Goal: Information Seeking & Learning: Learn about a topic

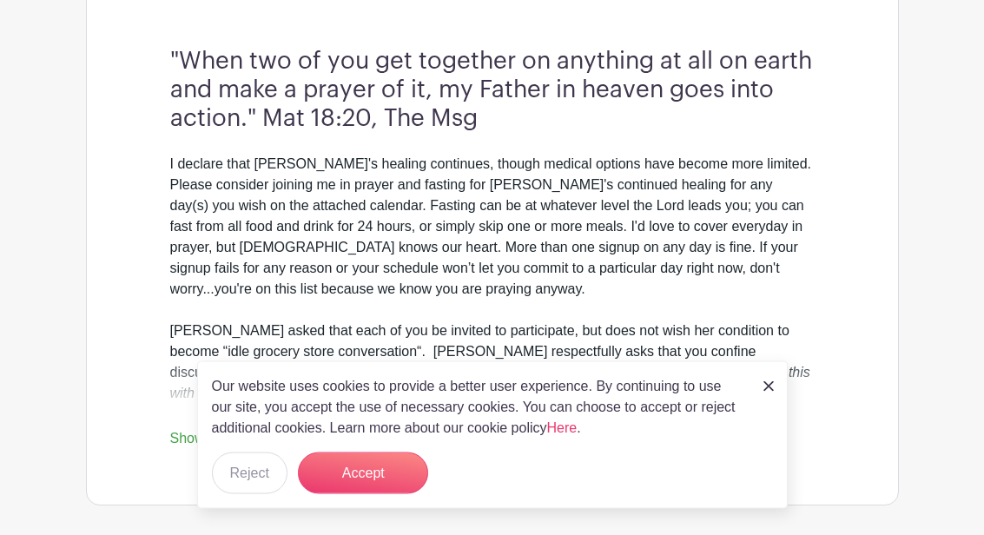
scroll to position [479, 0]
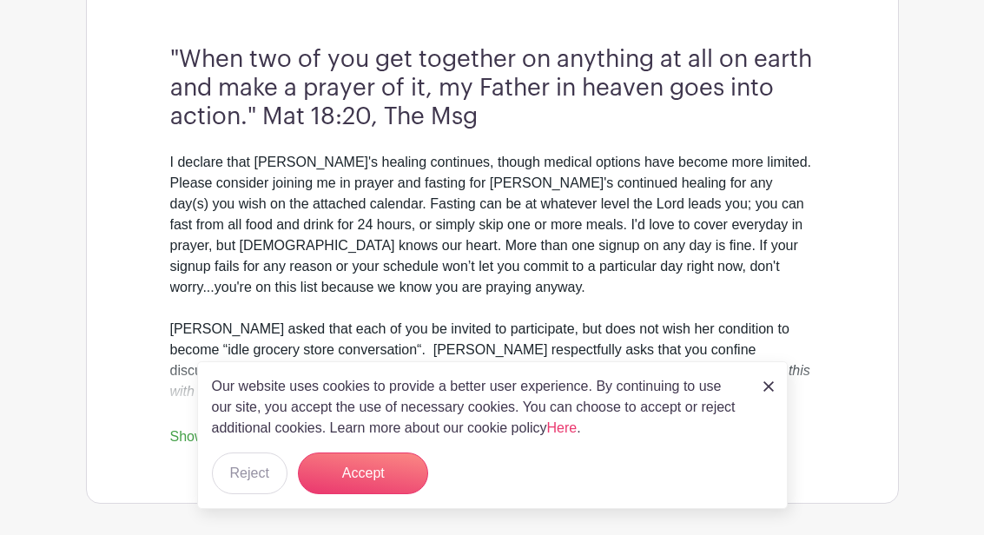
click at [238, 494] on button "Reject" at bounding box center [250, 474] width 76 height 42
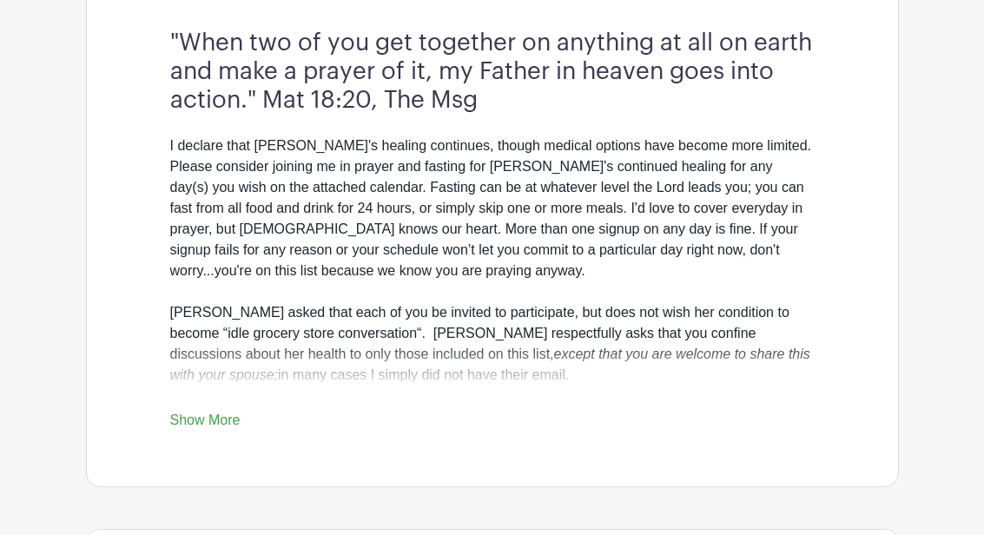
click at [205, 415] on link "Show More" at bounding box center [205, 425] width 70 height 22
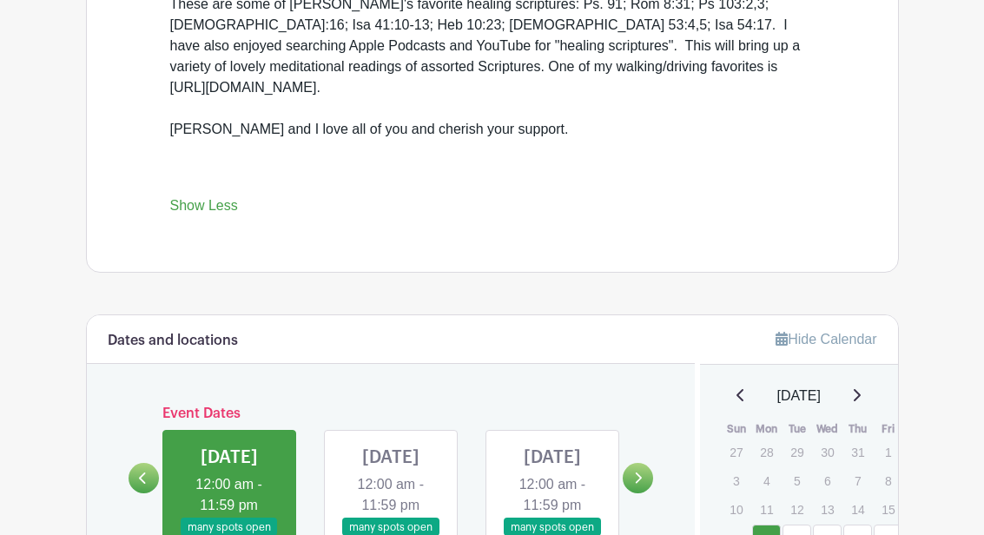
scroll to position [904, 0]
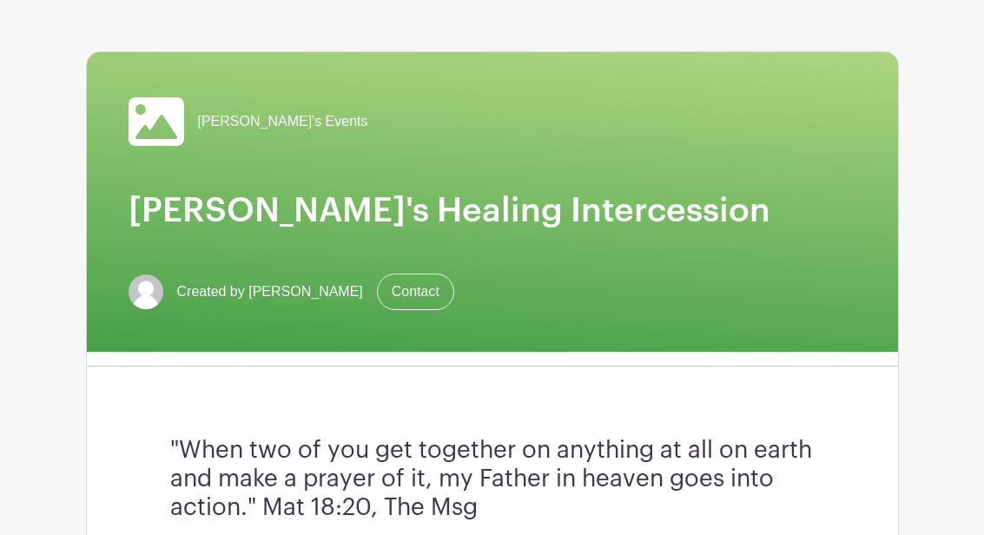
scroll to position [0, 0]
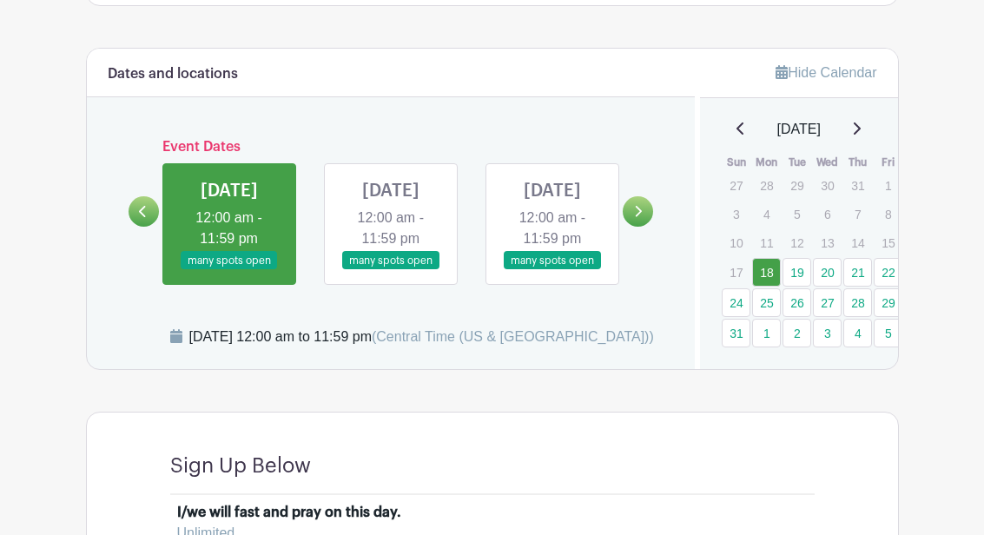
scroll to position [977, 0]
click at [652, 224] on link at bounding box center [638, 211] width 30 height 30
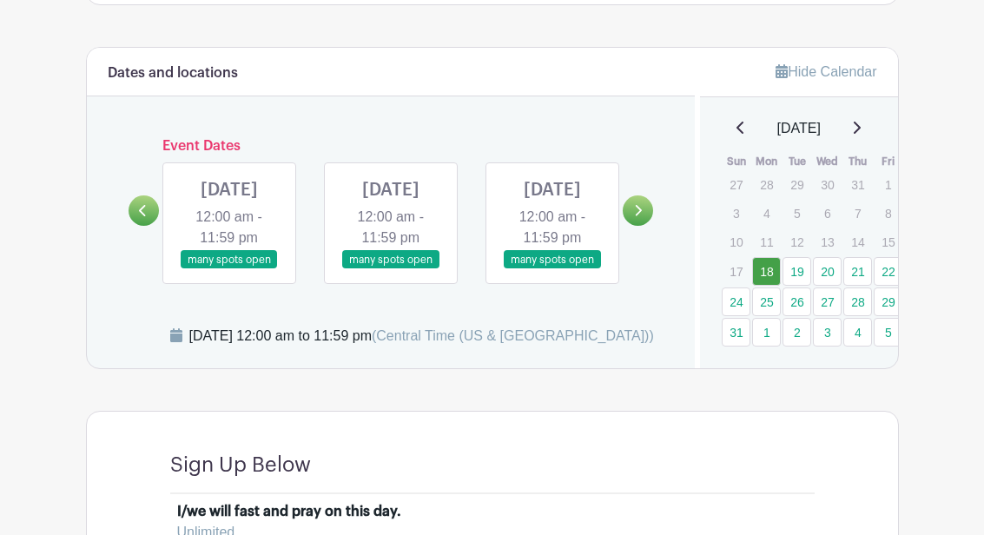
click at [639, 216] on icon at bounding box center [639, 210] width 7 height 11
click at [637, 216] on icon at bounding box center [639, 210] width 7 height 11
click at [641, 226] on link at bounding box center [638, 210] width 30 height 30
click at [635, 217] on icon at bounding box center [638, 210] width 8 height 13
click at [626, 214] on link at bounding box center [638, 210] width 30 height 30
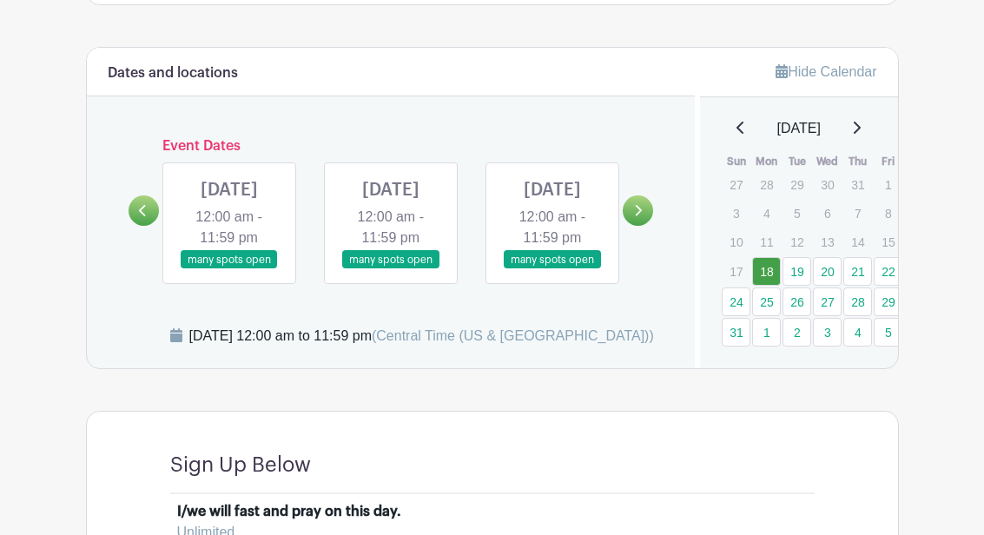
click at [634, 217] on icon at bounding box center [638, 210] width 8 height 13
click at [631, 226] on link at bounding box center [638, 210] width 30 height 30
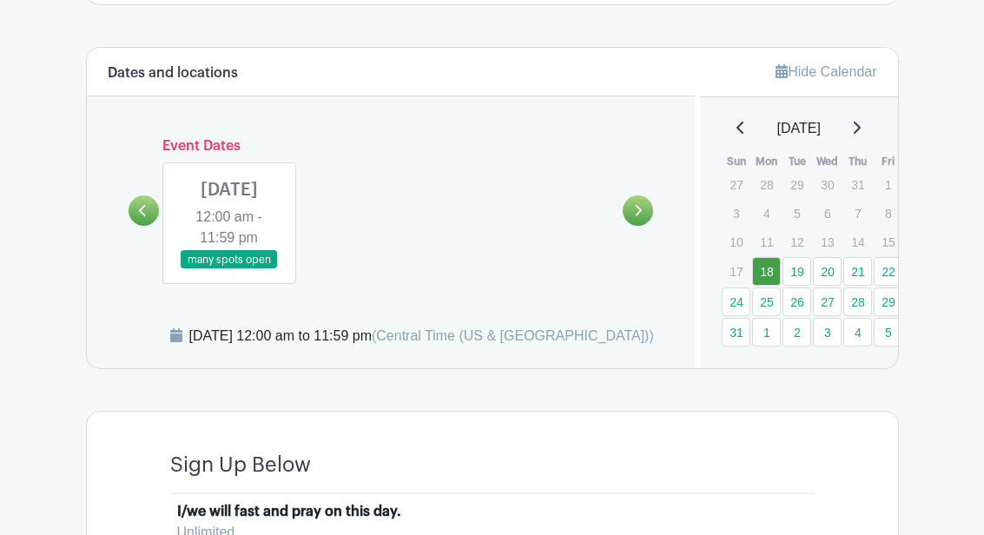
click at [860, 132] on icon at bounding box center [856, 128] width 9 height 14
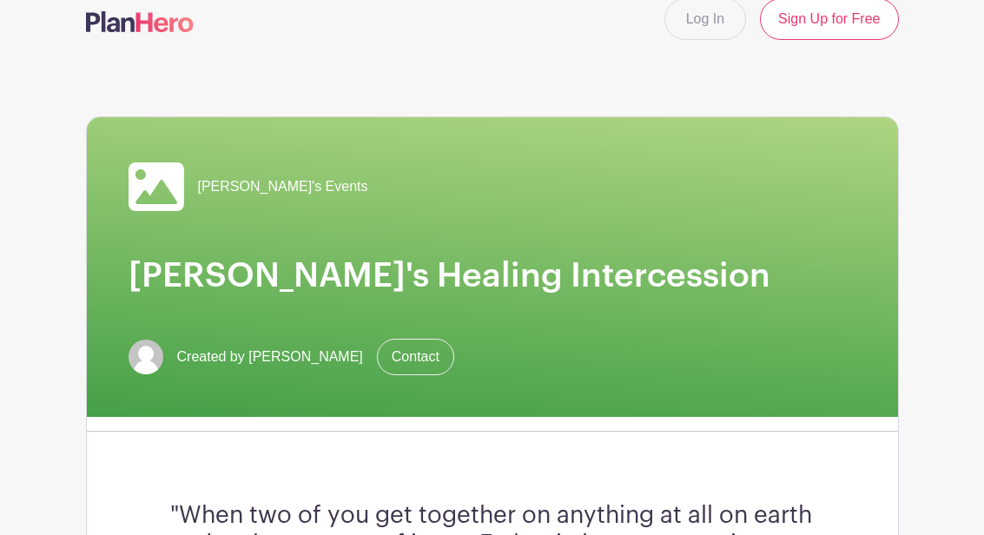
scroll to position [0, 0]
